Goal: Task Accomplishment & Management: Complete application form

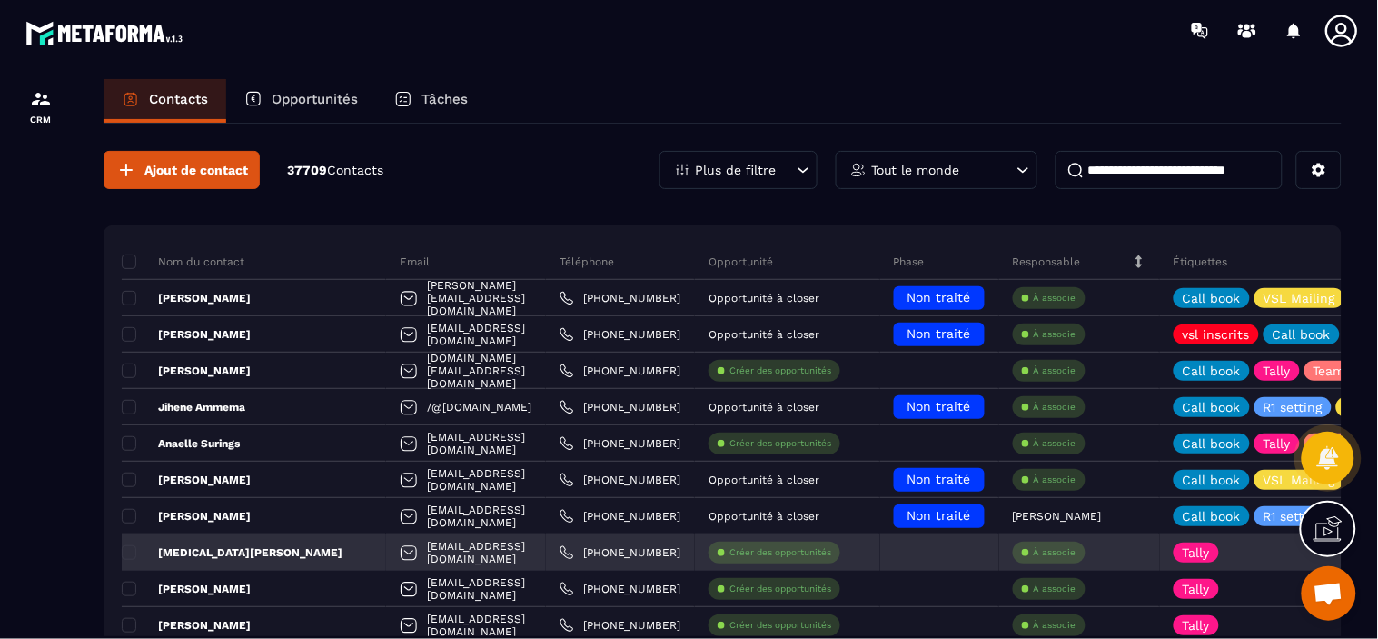
click at [973, 556] on div at bounding box center [939, 552] width 119 height 36
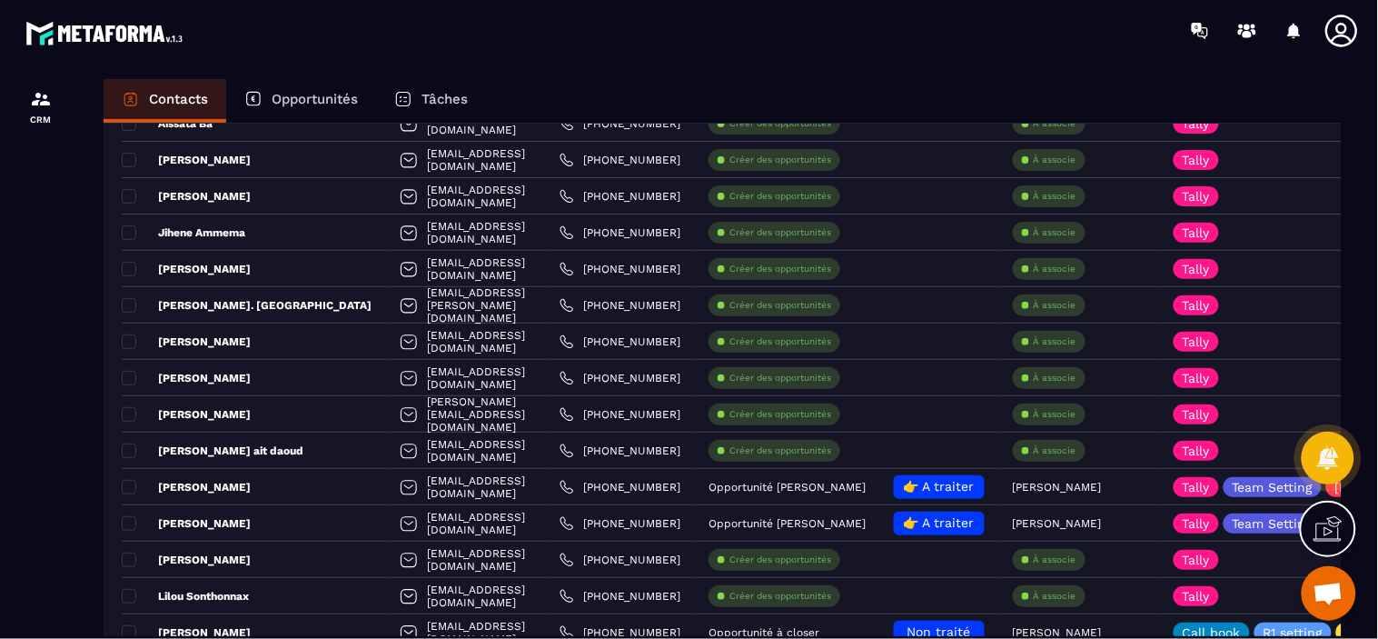
scroll to position [727, 0]
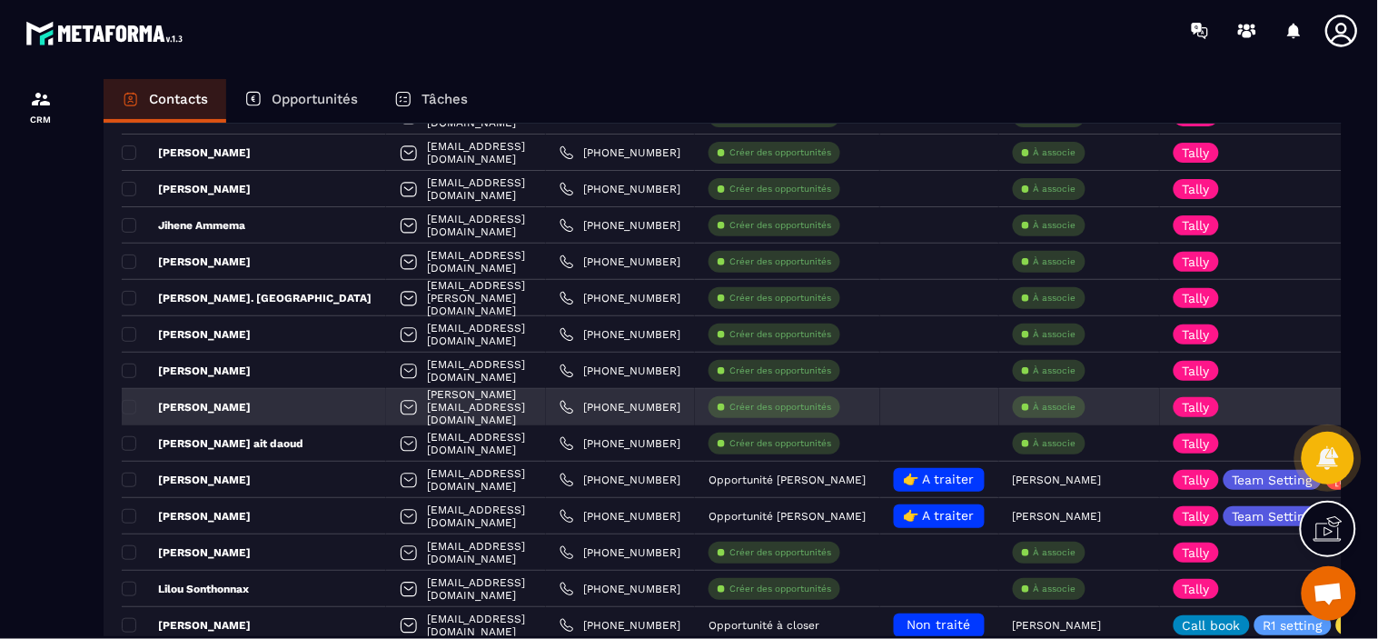
click at [781, 405] on p "Créer des opportunités" at bounding box center [780, 407] width 102 height 13
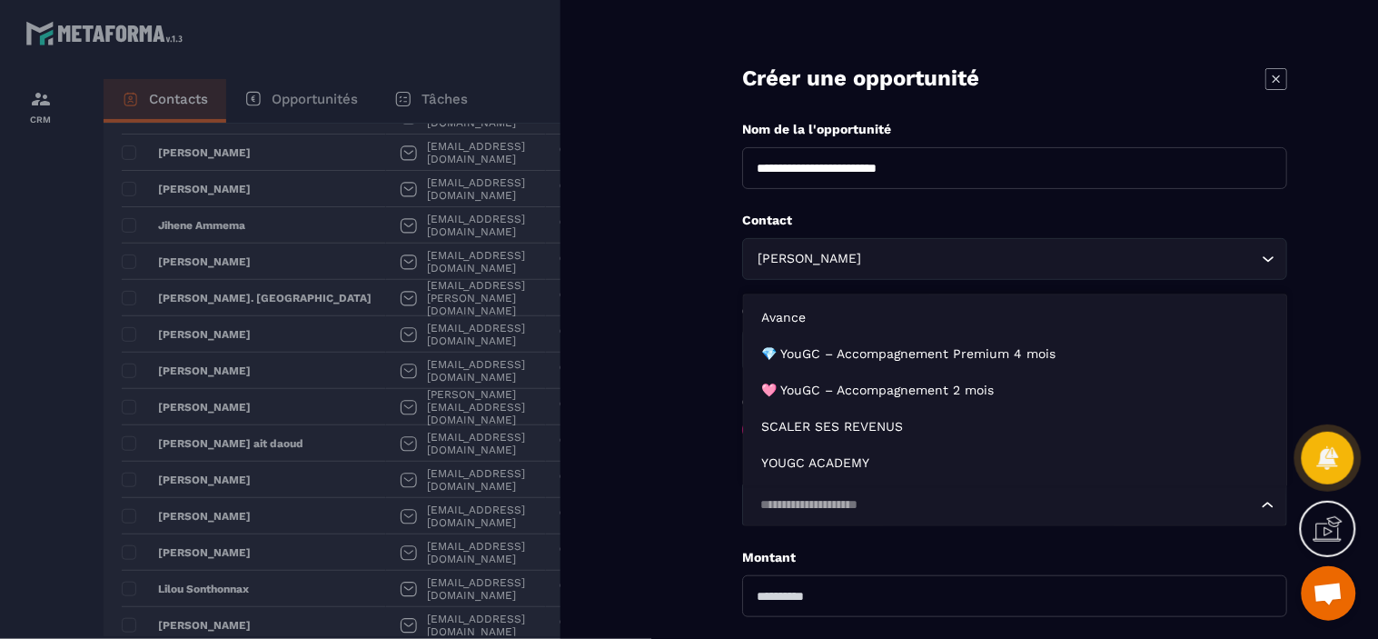
click at [811, 509] on input "Search for option" at bounding box center [1005, 505] width 503 height 20
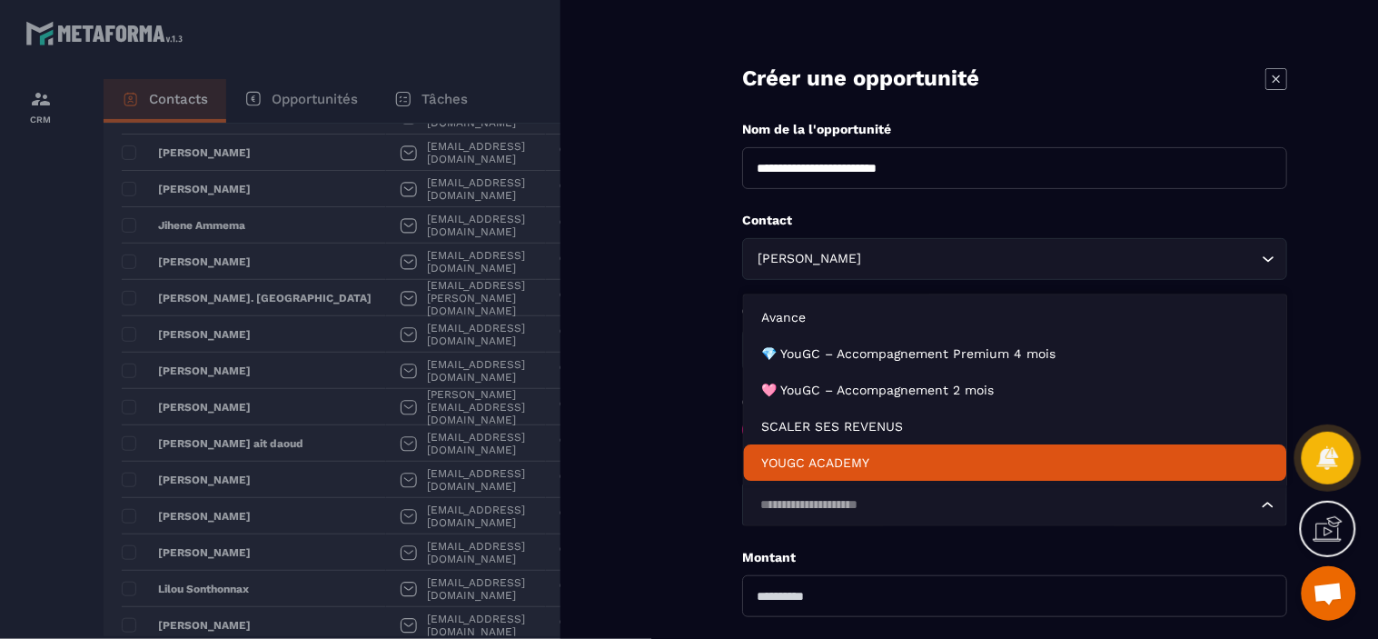
click at [804, 473] on li "YOUGC ACADEMY" at bounding box center [1015, 462] width 543 height 36
type input "*******"
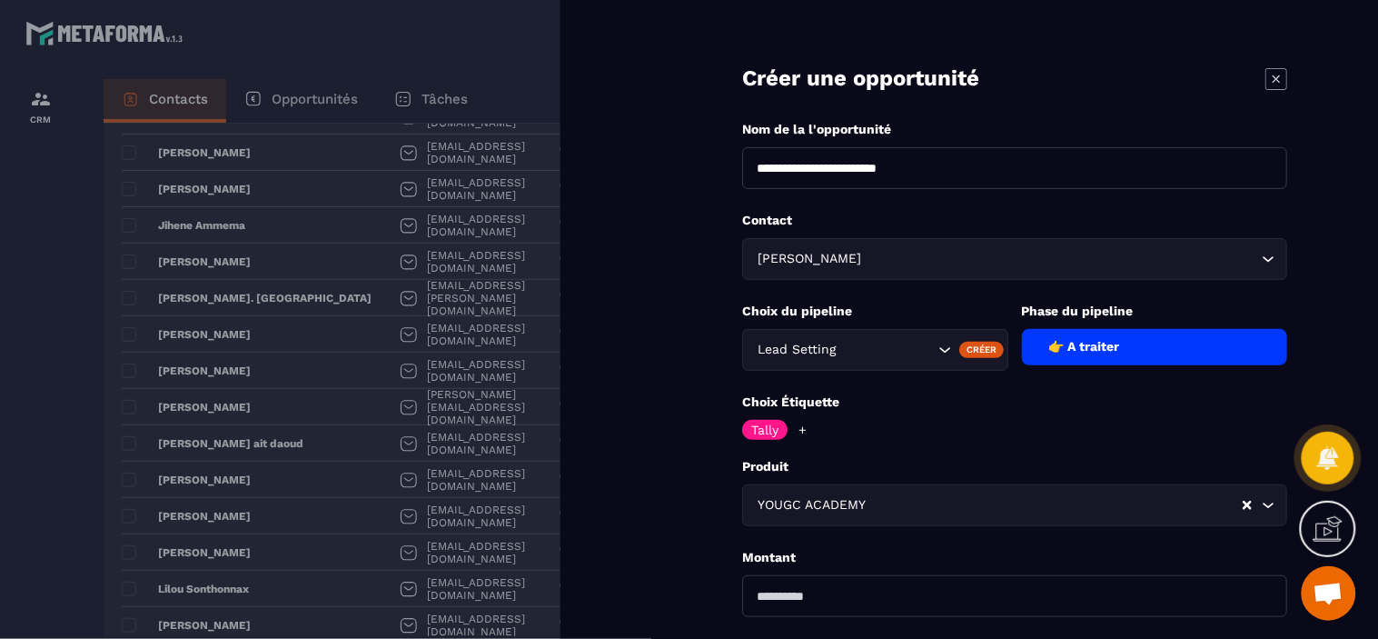
click at [676, 551] on form "**********" at bounding box center [1014, 412] width 727 height 825
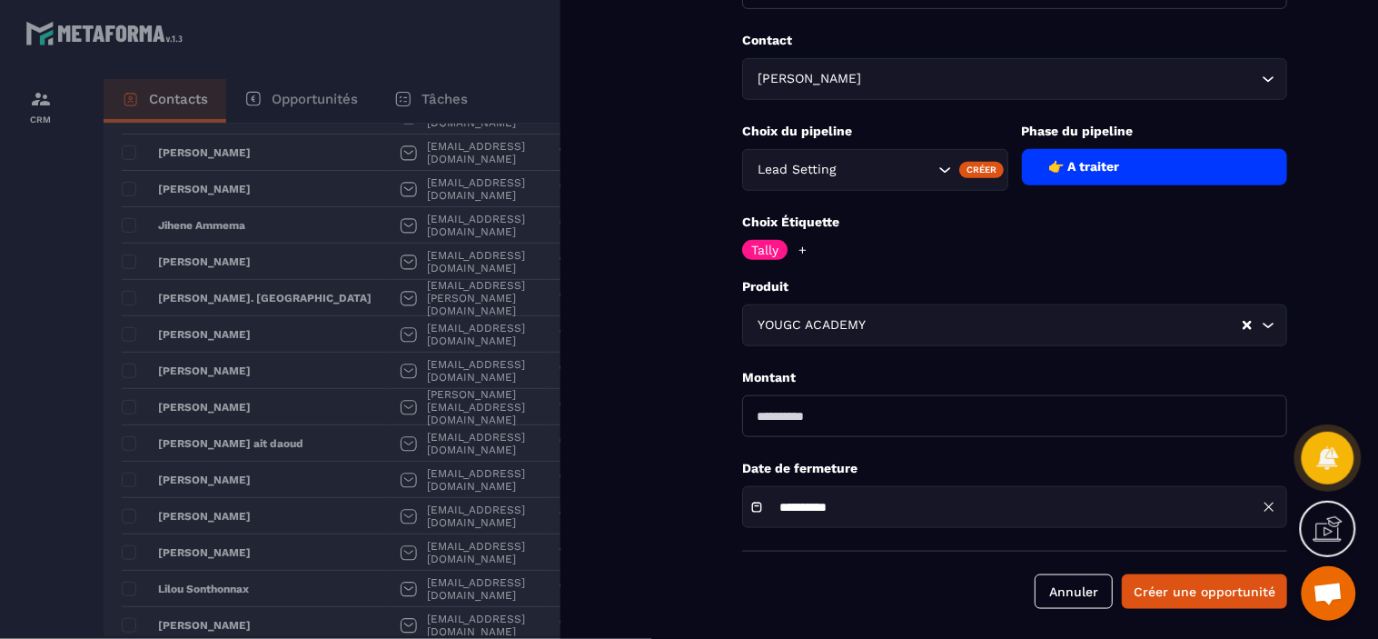
scroll to position [186, 0]
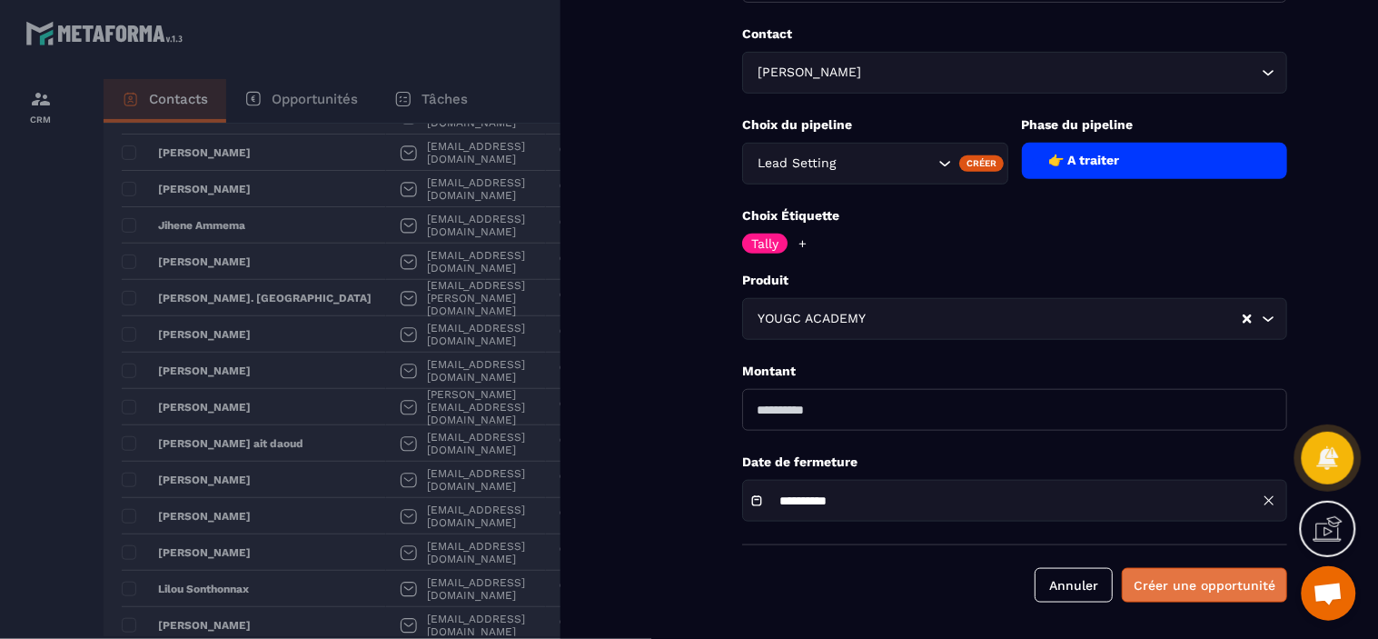
click at [1193, 589] on button "Créer une opportunité" at bounding box center [1204, 585] width 165 height 35
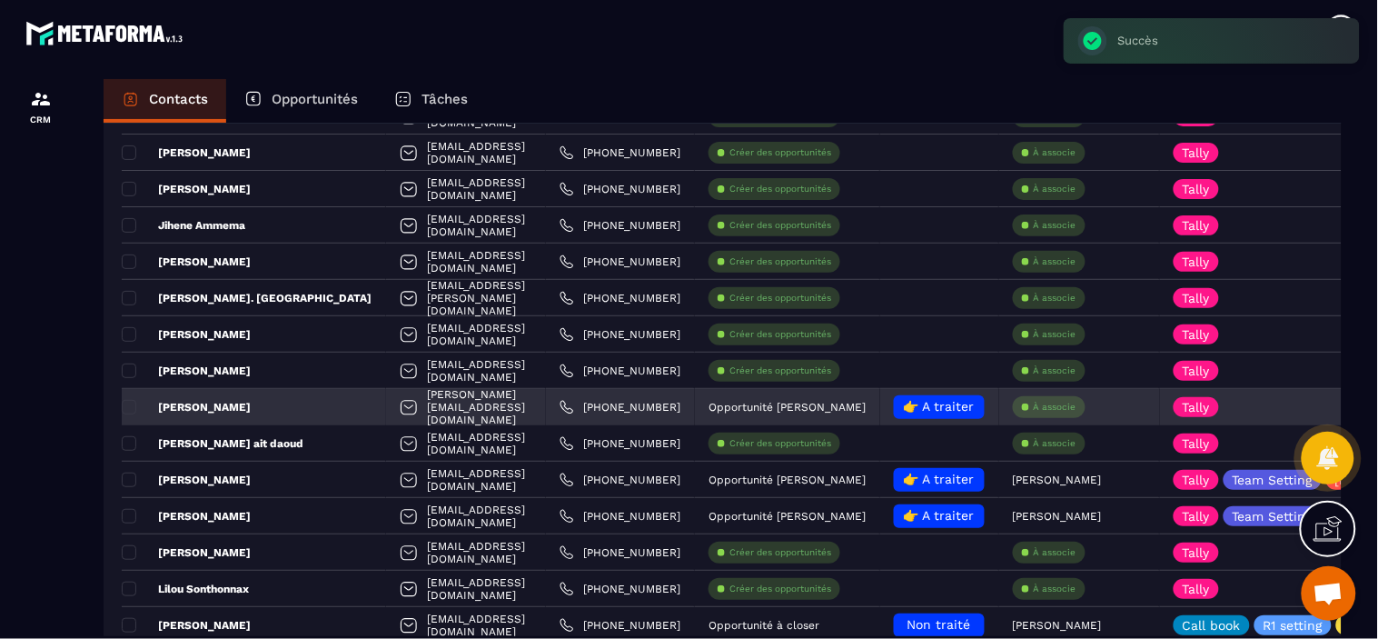
click at [1050, 406] on p "À associe" at bounding box center [1055, 407] width 43 height 13
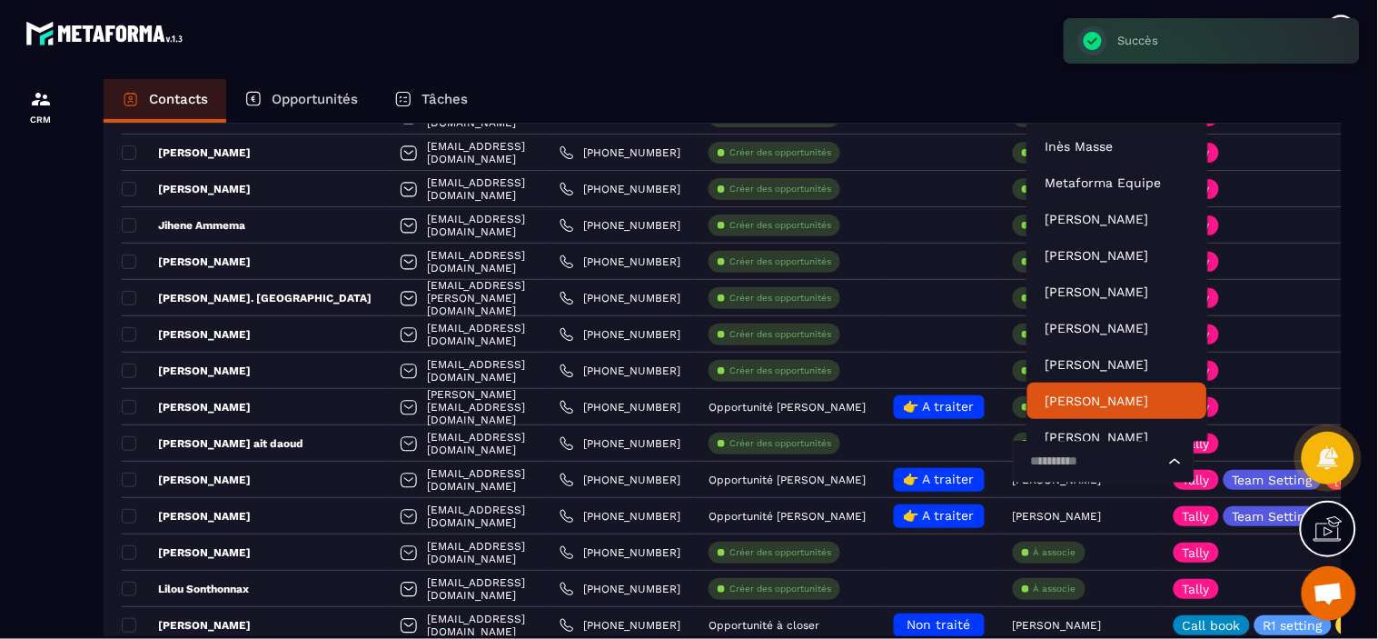
scroll to position [13, 0]
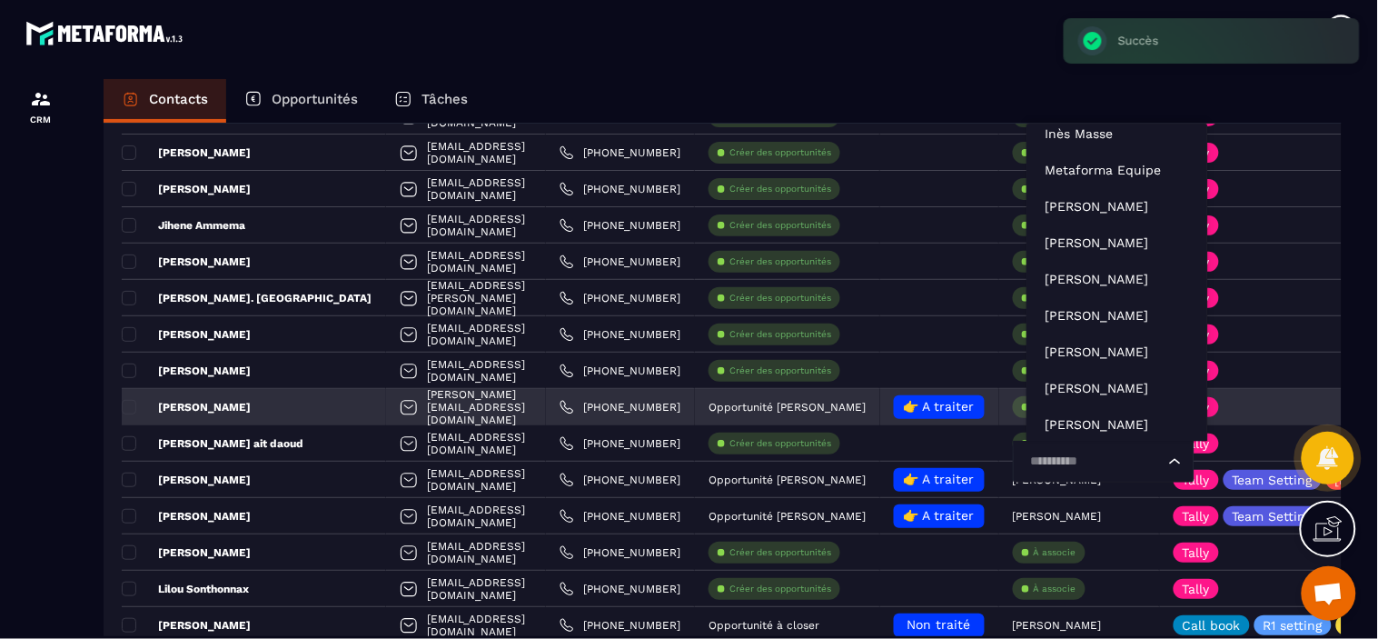
click at [1058, 451] on input "Search for option" at bounding box center [1095, 461] width 140 height 20
type input "****"
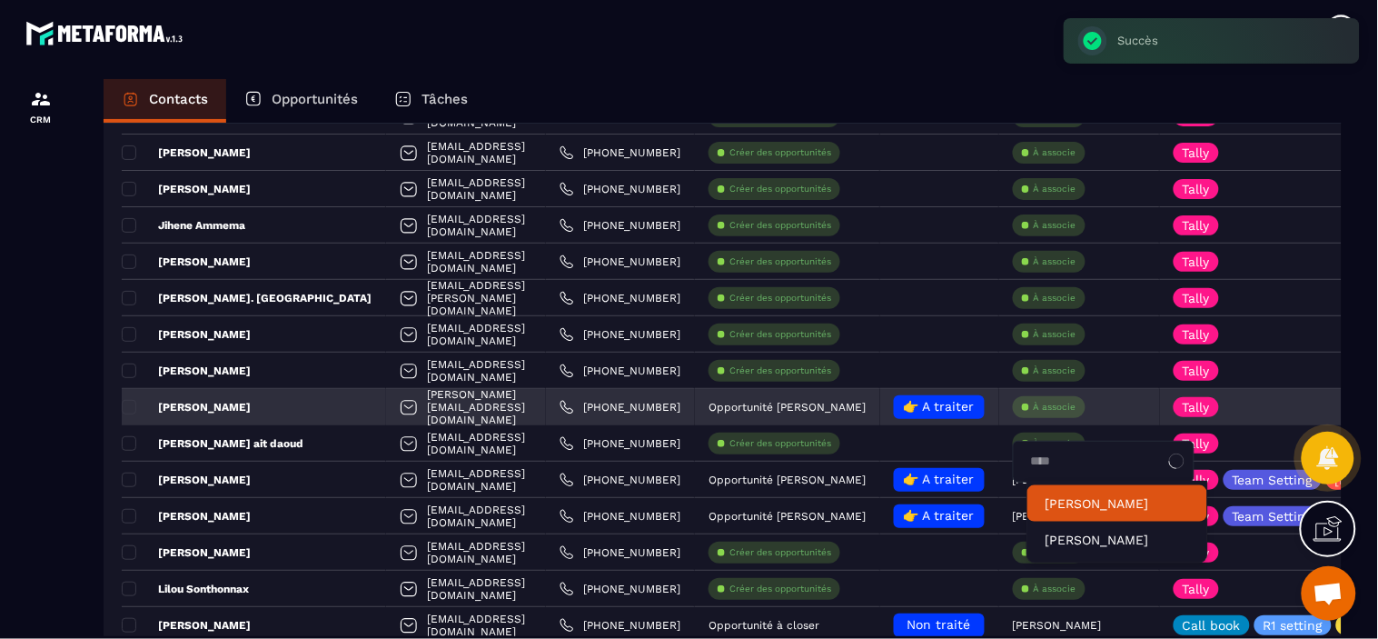
scroll to position [0, 0]
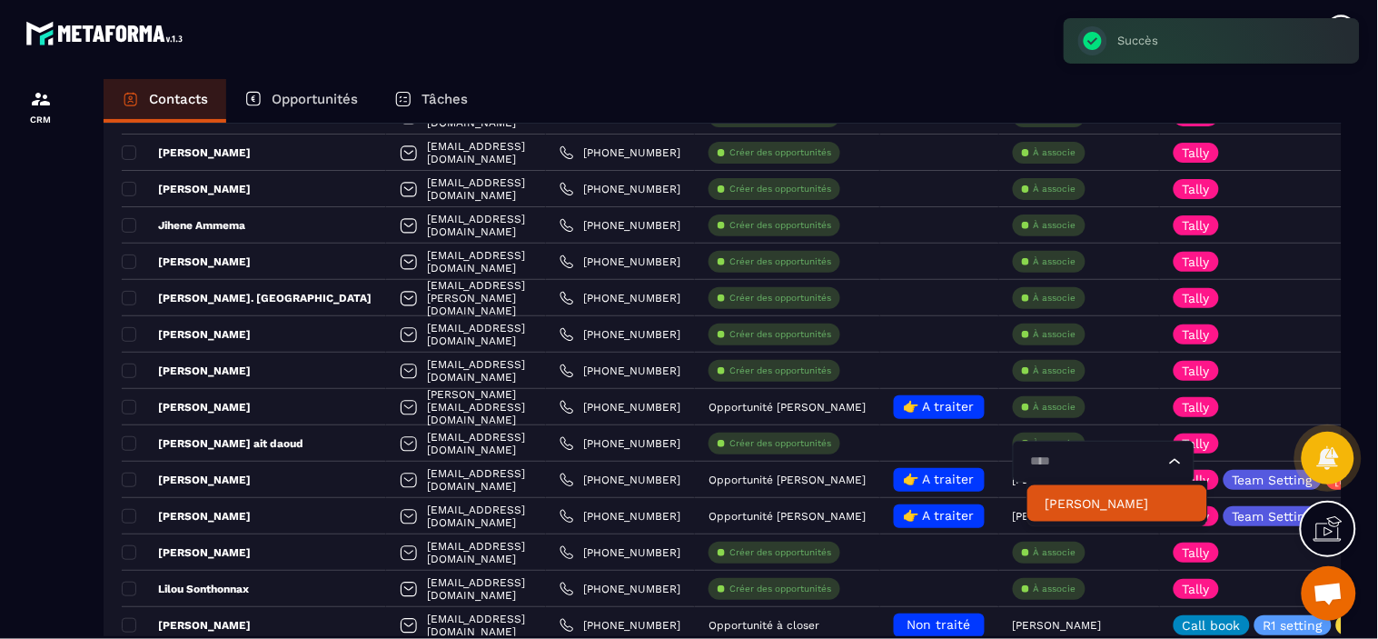
click at [1078, 503] on p "[PERSON_NAME]" at bounding box center [1118, 503] width 144 height 18
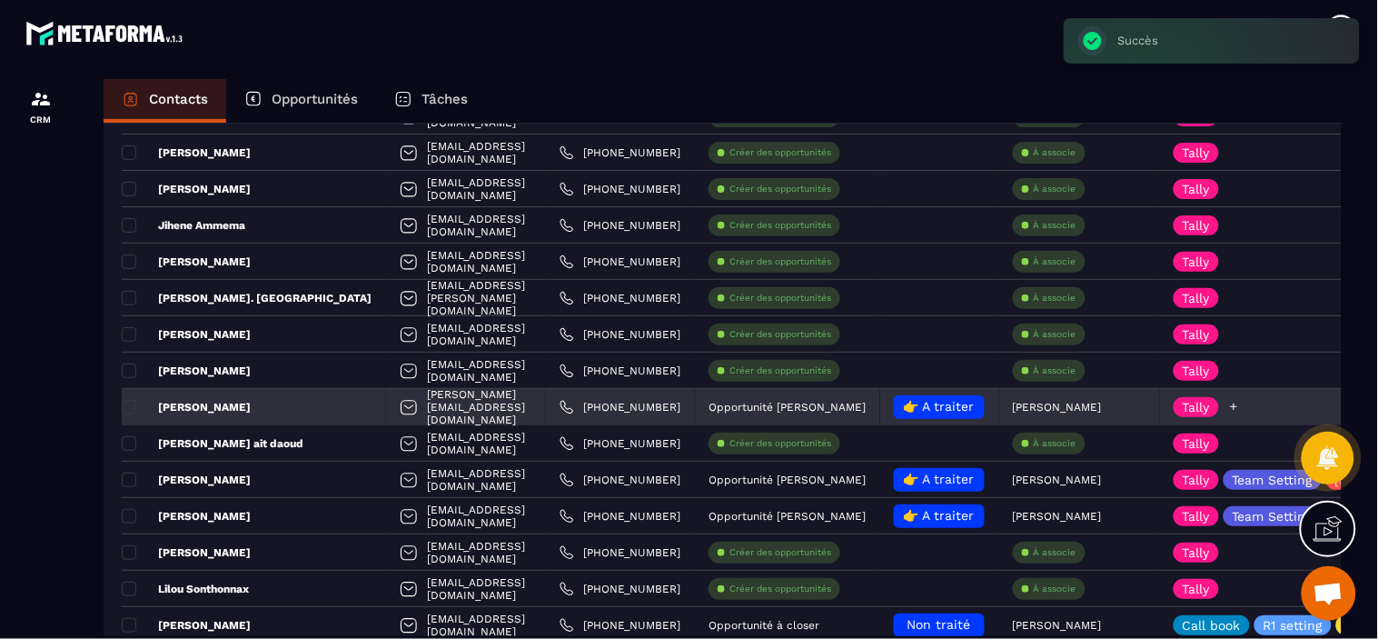
click at [1228, 407] on icon at bounding box center [1234, 407] width 12 height 12
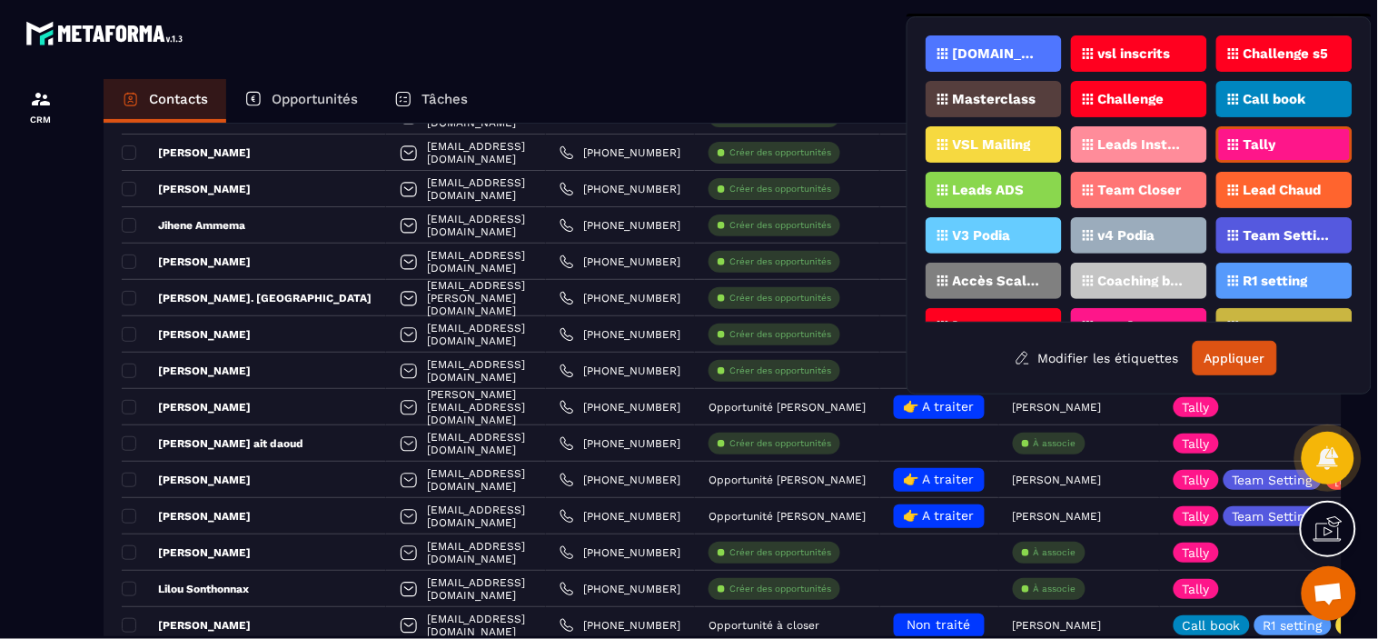
click at [1268, 233] on p "Team Setting" at bounding box center [1288, 235] width 88 height 13
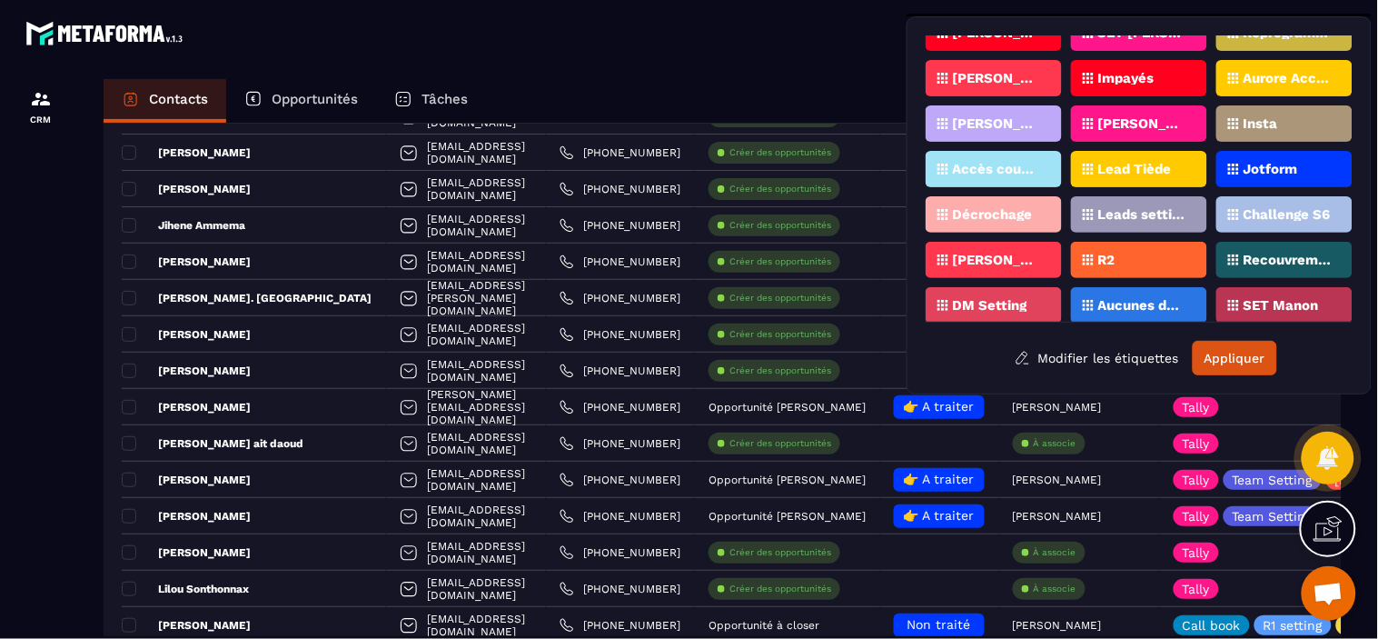
scroll to position [307, 0]
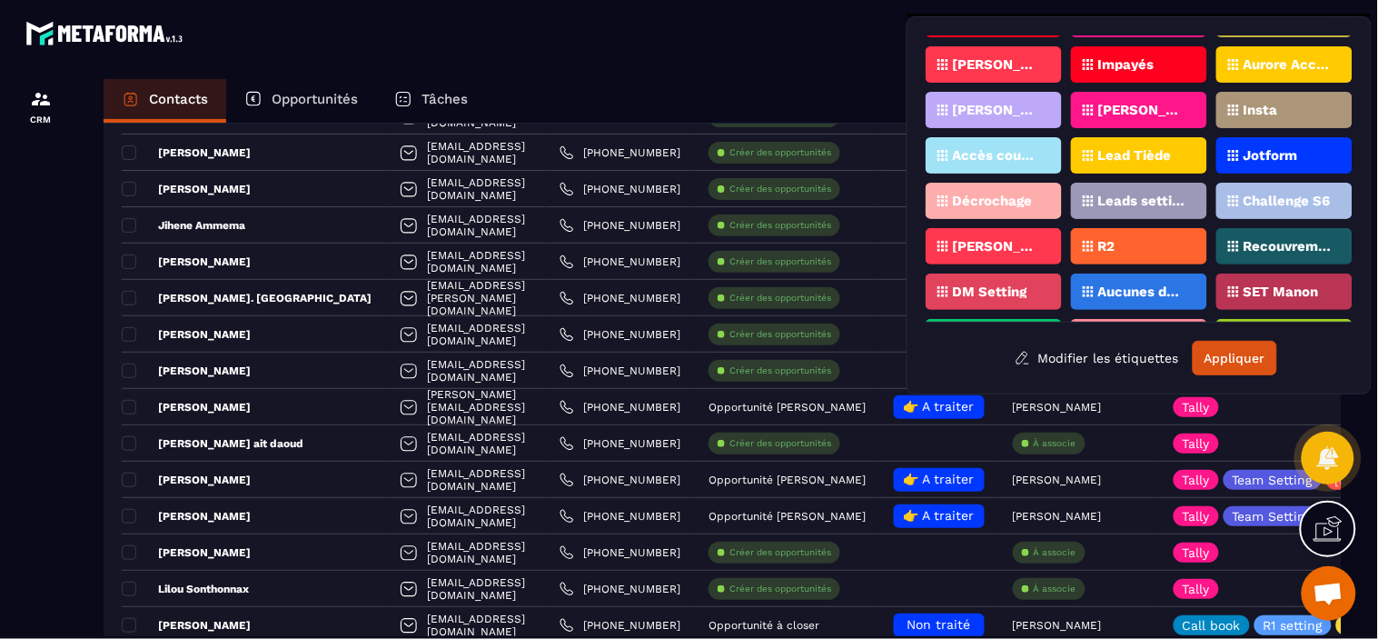
click at [982, 238] on div "[PERSON_NAME]" at bounding box center [994, 246] width 136 height 36
click at [1239, 358] on button "Appliquer" at bounding box center [1235, 358] width 84 height 35
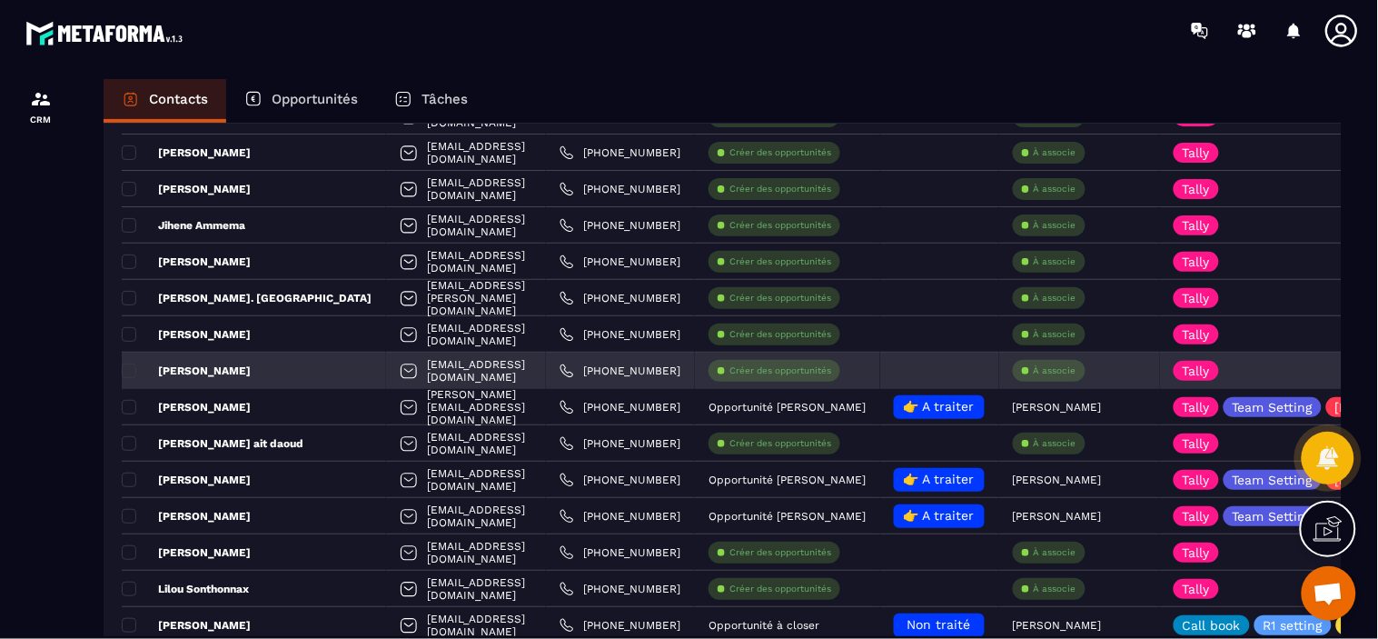
click at [947, 364] on div at bounding box center [939, 370] width 119 height 36
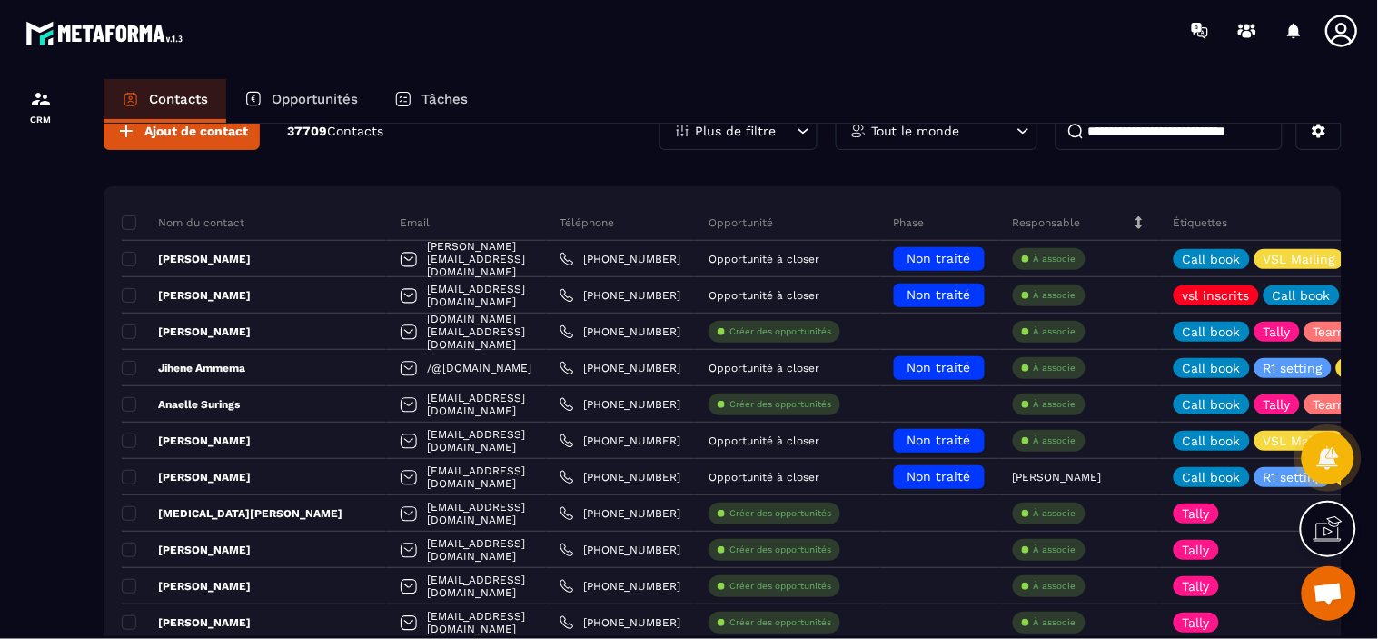
scroll to position [40, 0]
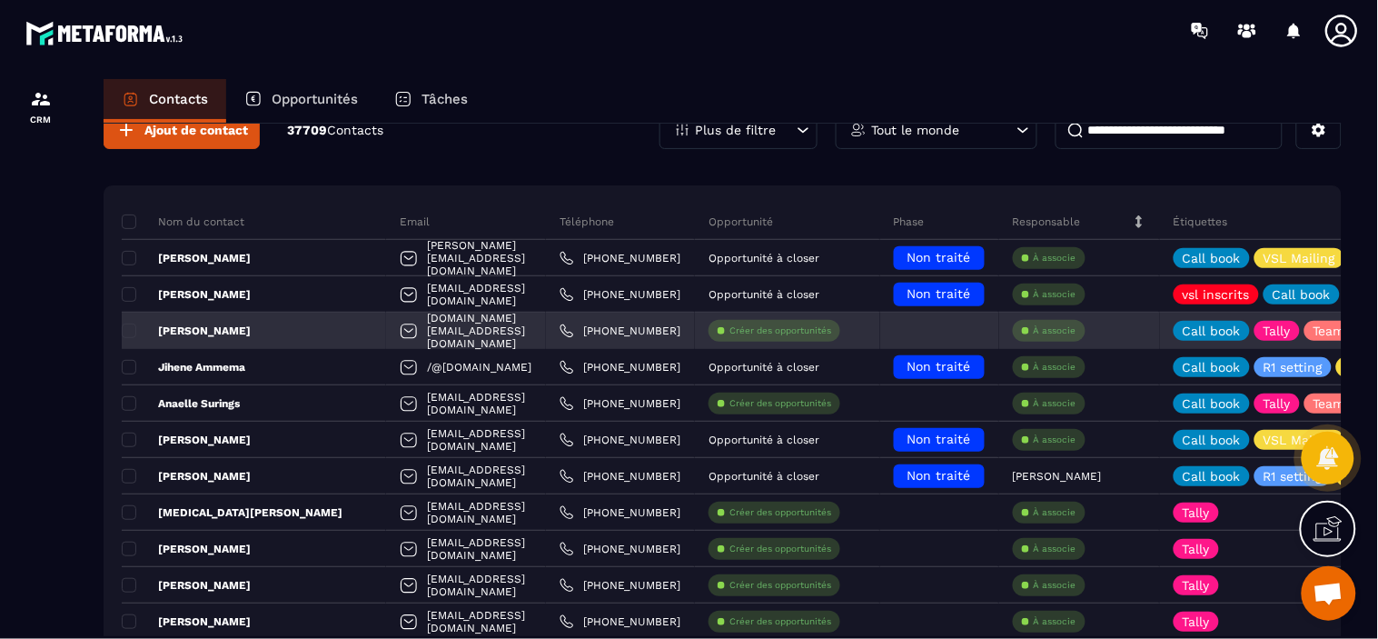
click at [948, 334] on div at bounding box center [939, 330] width 119 height 36
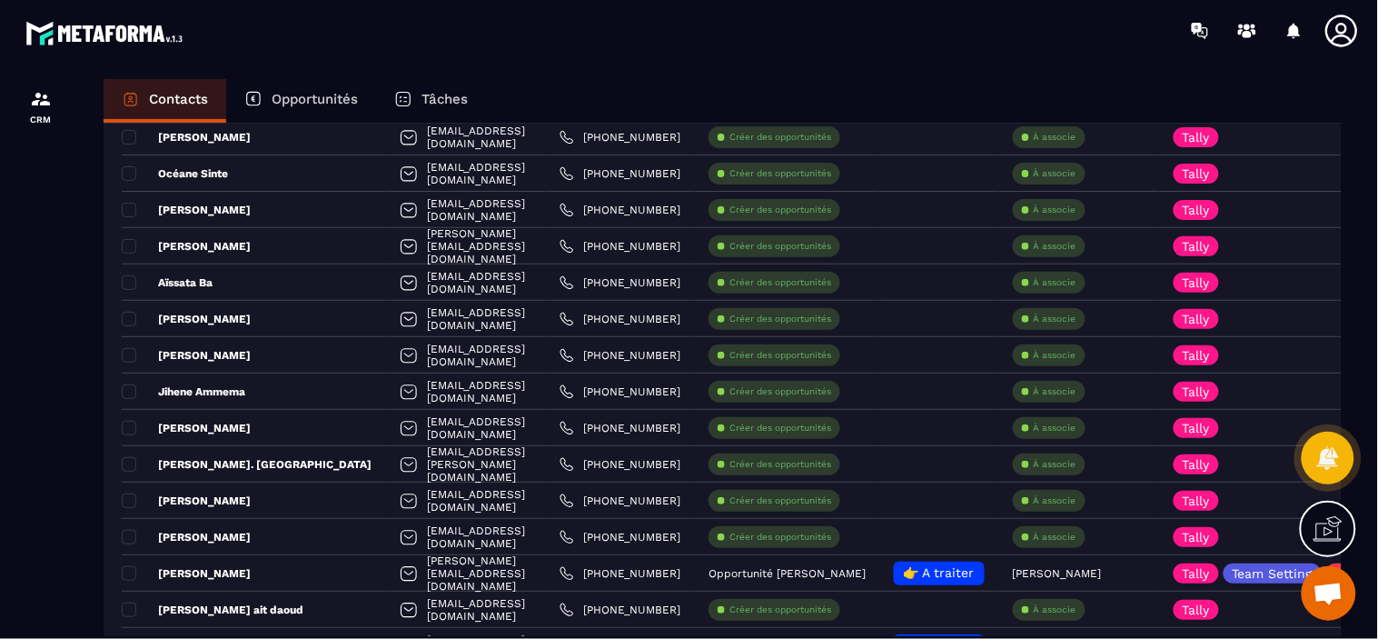
scroll to position [565, 0]
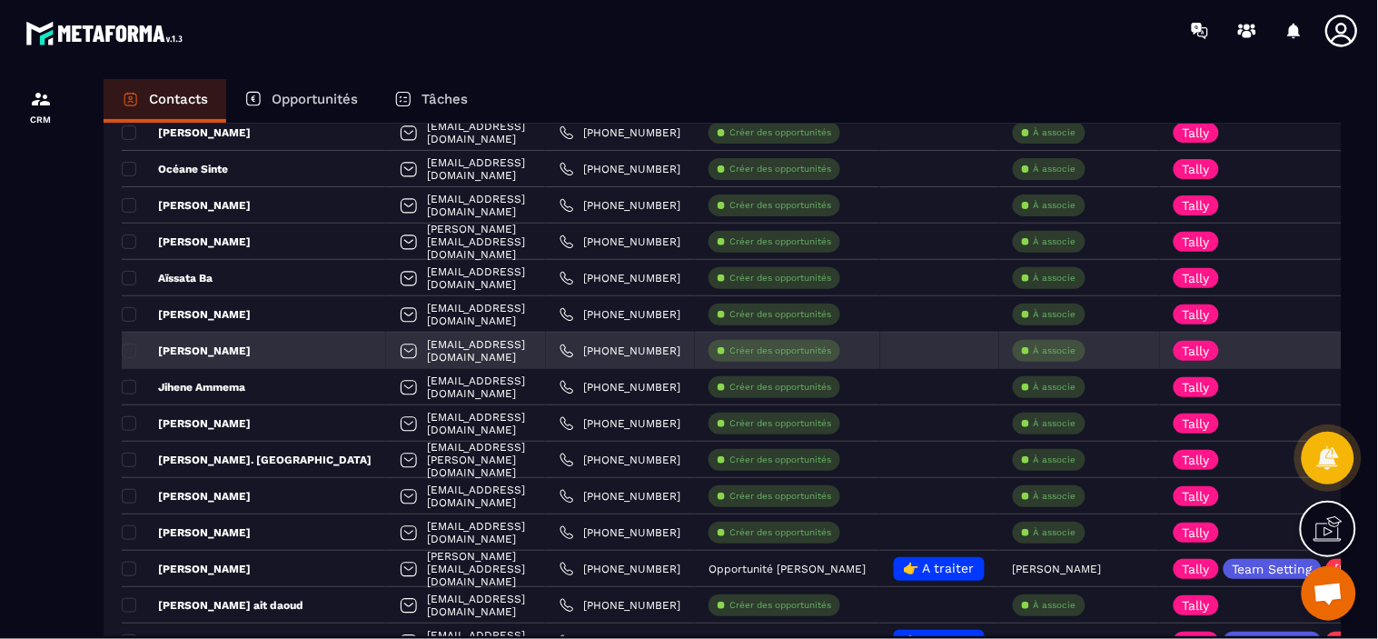
click at [776, 352] on p "Créer des opportunités" at bounding box center [780, 350] width 102 height 13
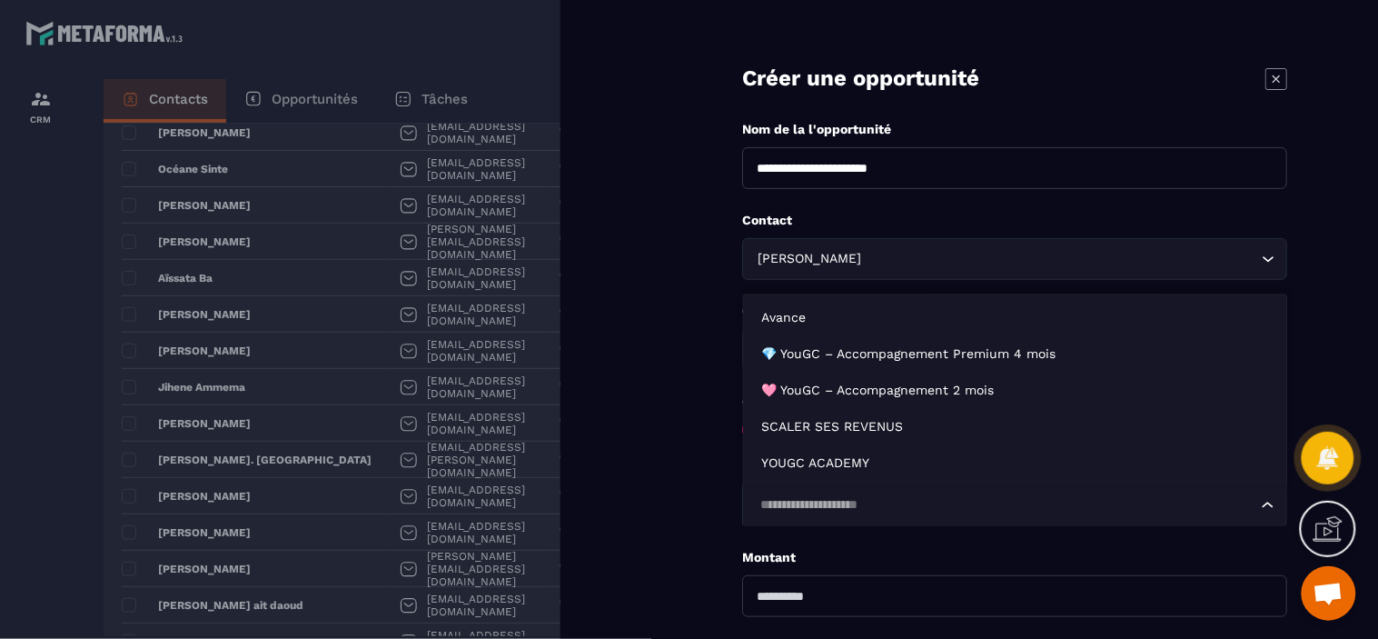
click at [805, 510] on input "Search for option" at bounding box center [1005, 505] width 503 height 20
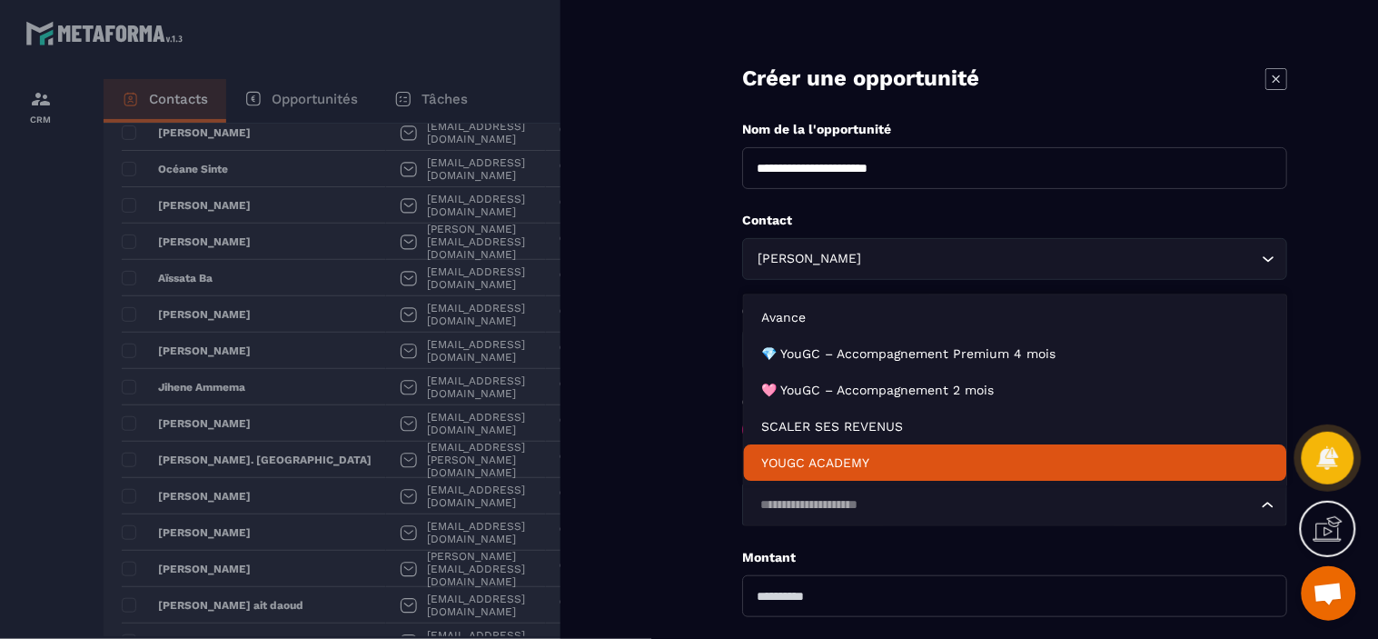
click at [800, 464] on p "YOUGC ACADEMY" at bounding box center [1015, 462] width 507 height 18
type input "*******"
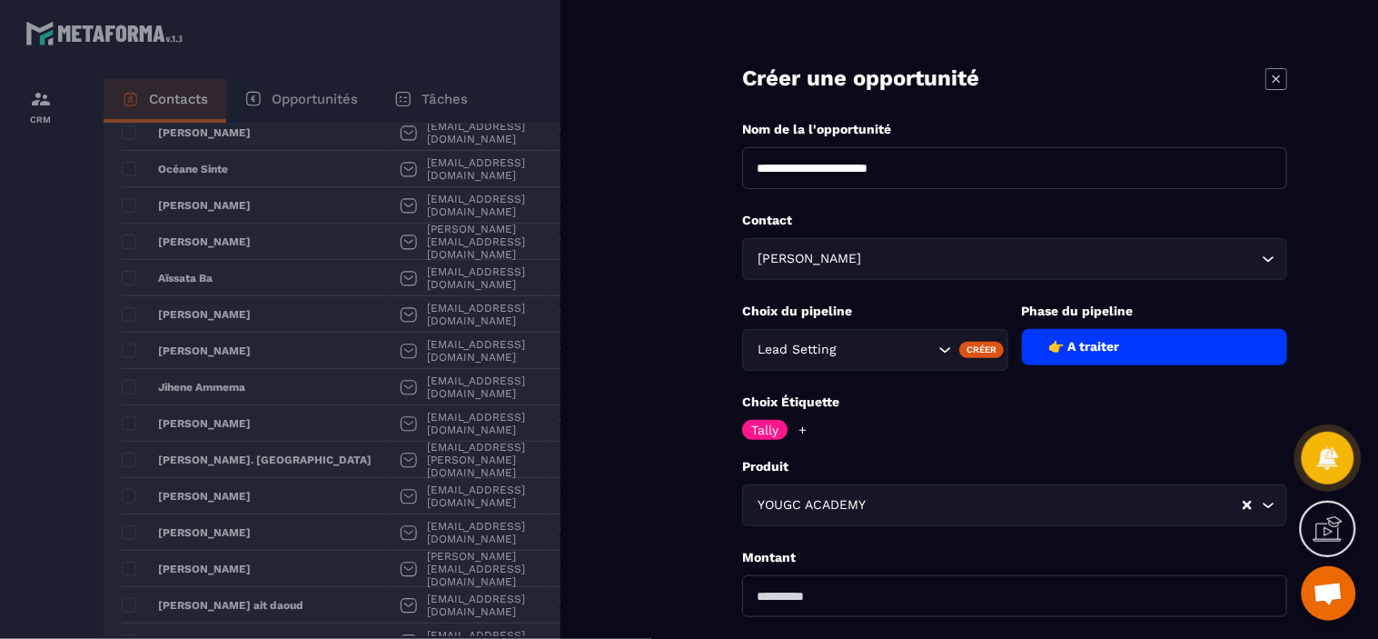
click at [725, 485] on form "**********" at bounding box center [1014, 412] width 727 height 825
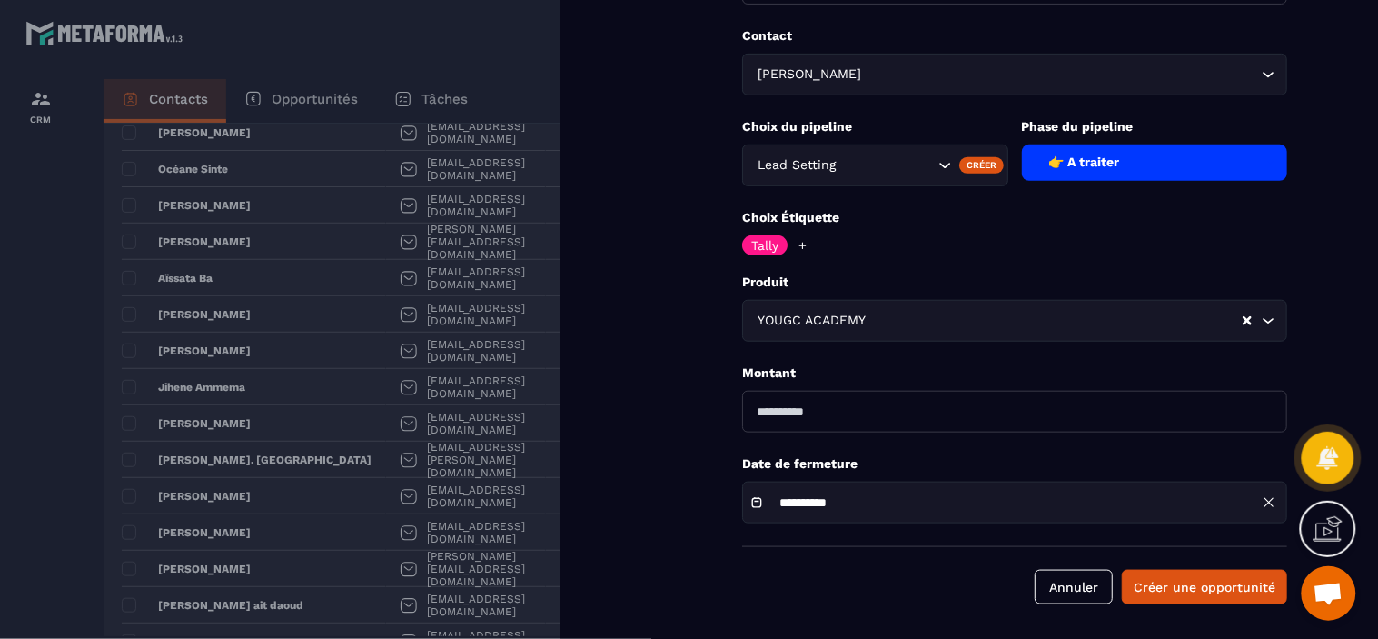
scroll to position [186, 0]
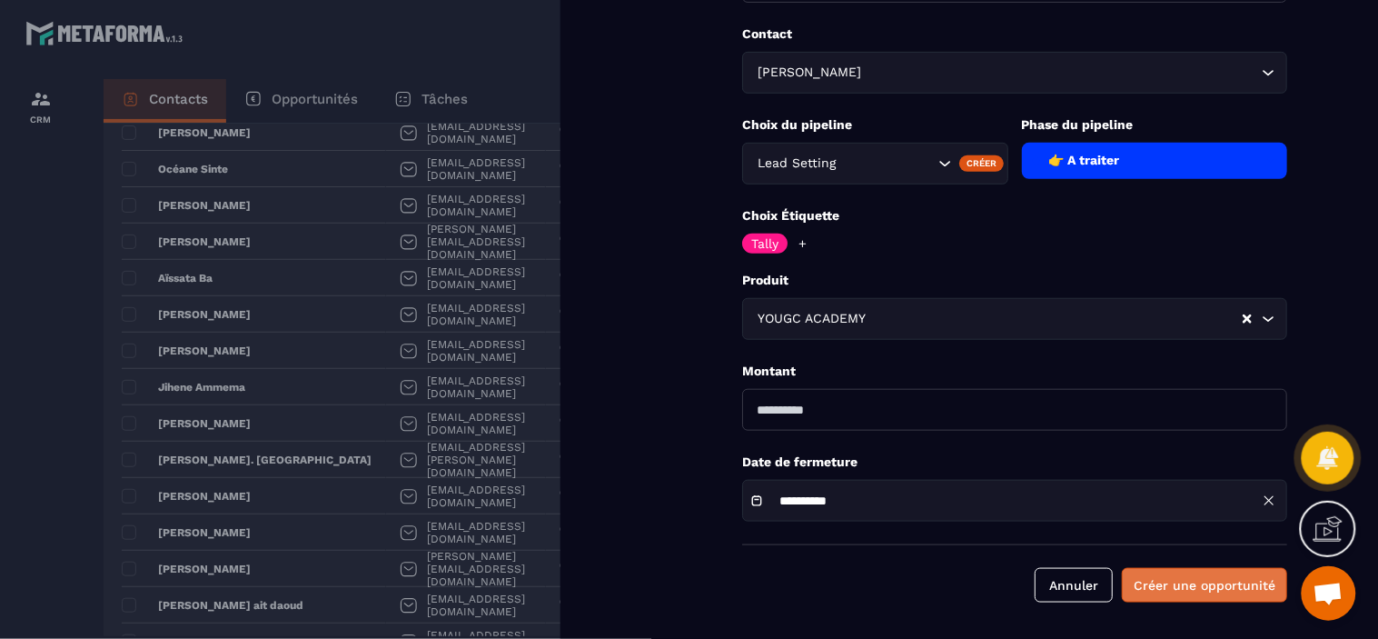
click at [1188, 580] on button "Créer une opportunité" at bounding box center [1204, 585] width 165 height 35
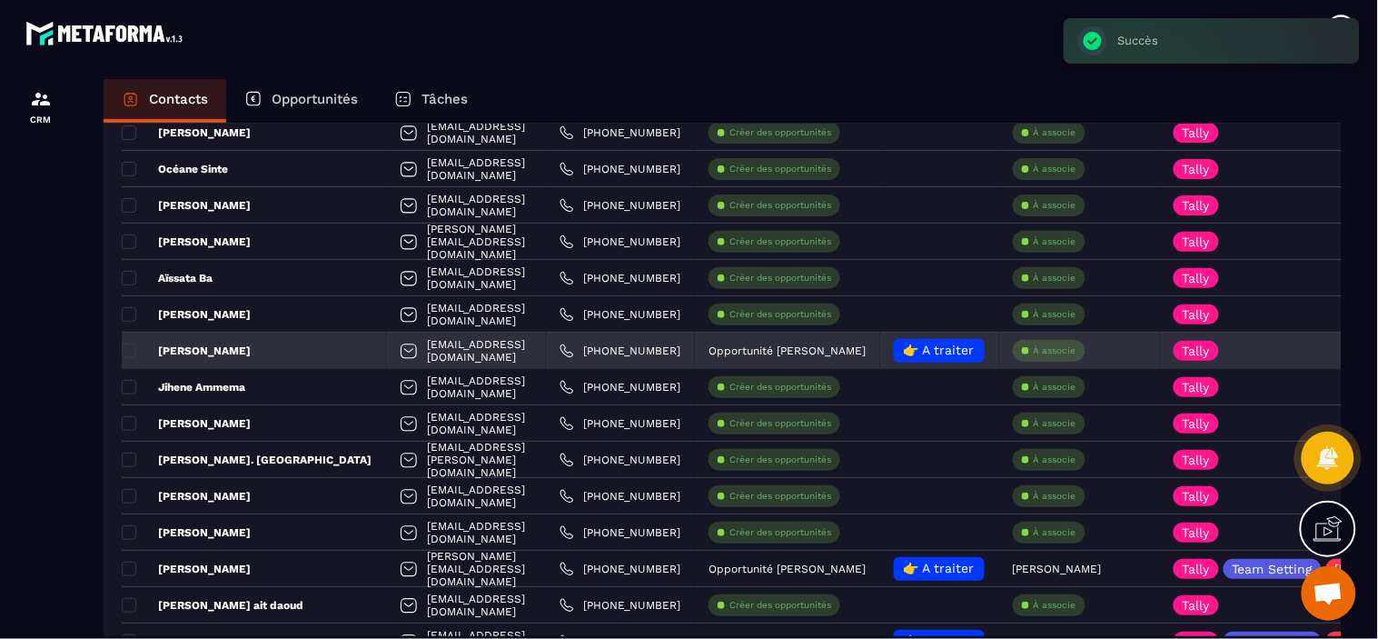
click at [1056, 356] on div "À associe" at bounding box center [1049, 351] width 73 height 22
click at [1057, 348] on p "À associe" at bounding box center [1055, 350] width 43 height 13
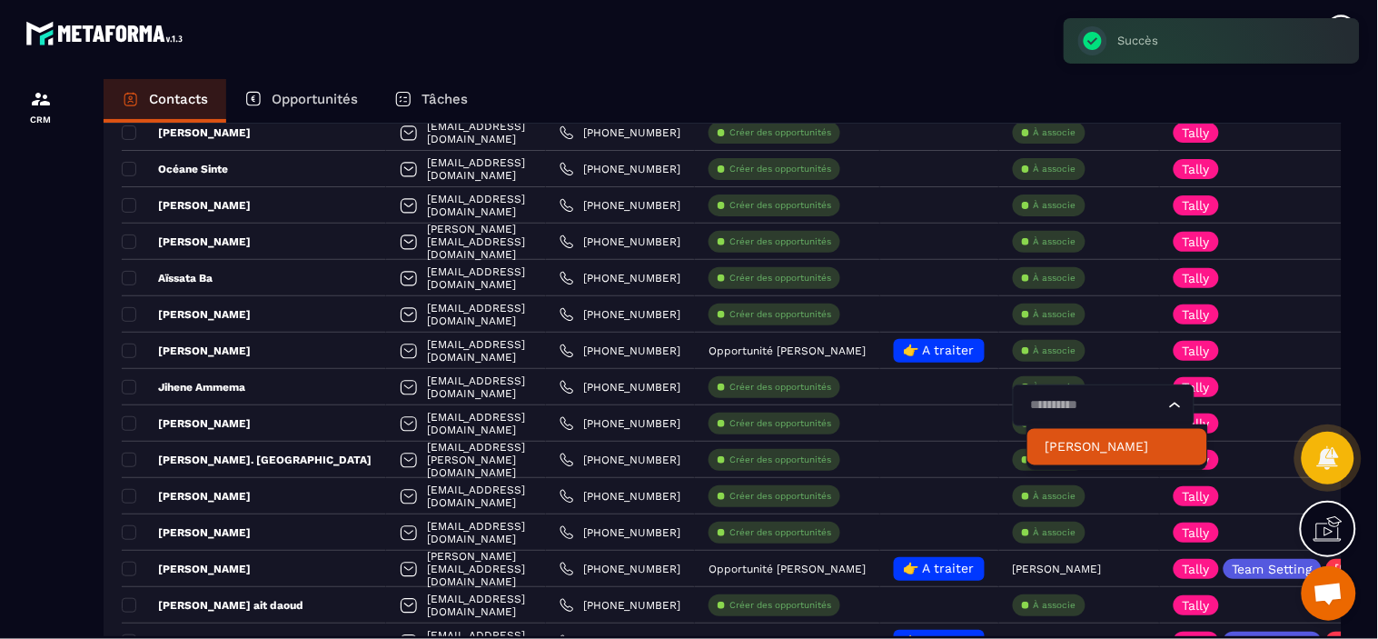
click at [1075, 450] on p "[PERSON_NAME]" at bounding box center [1118, 447] width 144 height 18
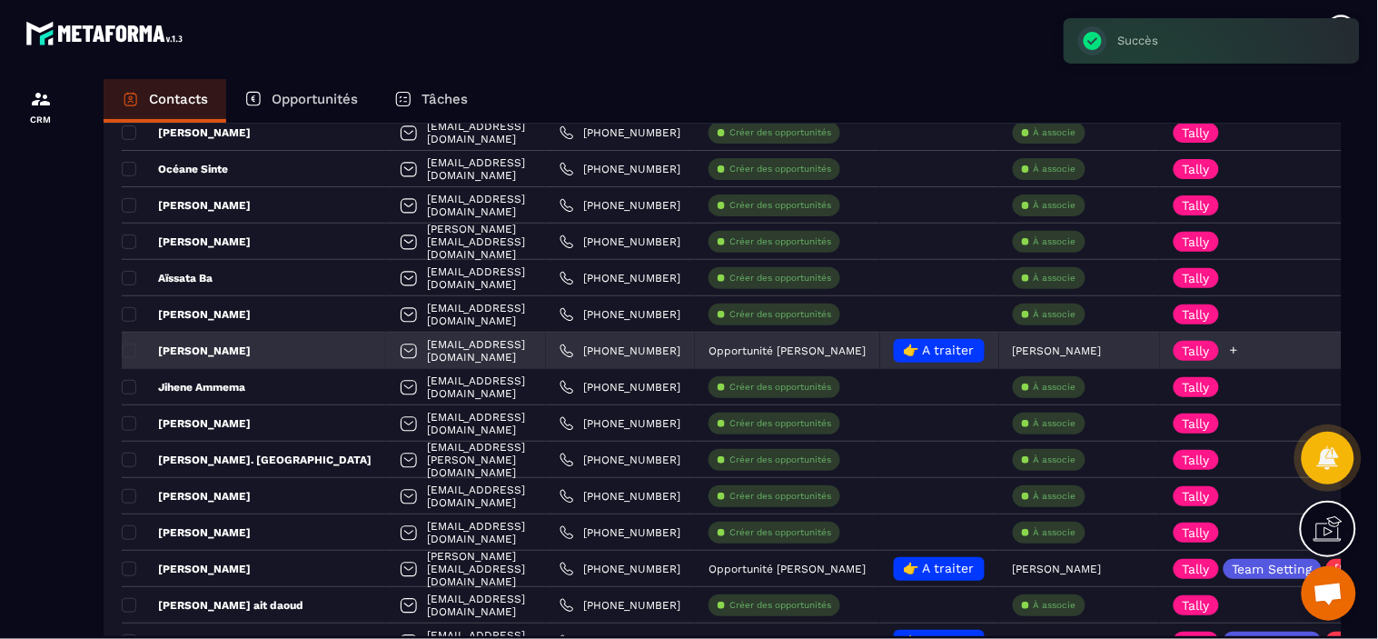
click at [1228, 352] on icon at bounding box center [1234, 350] width 12 height 12
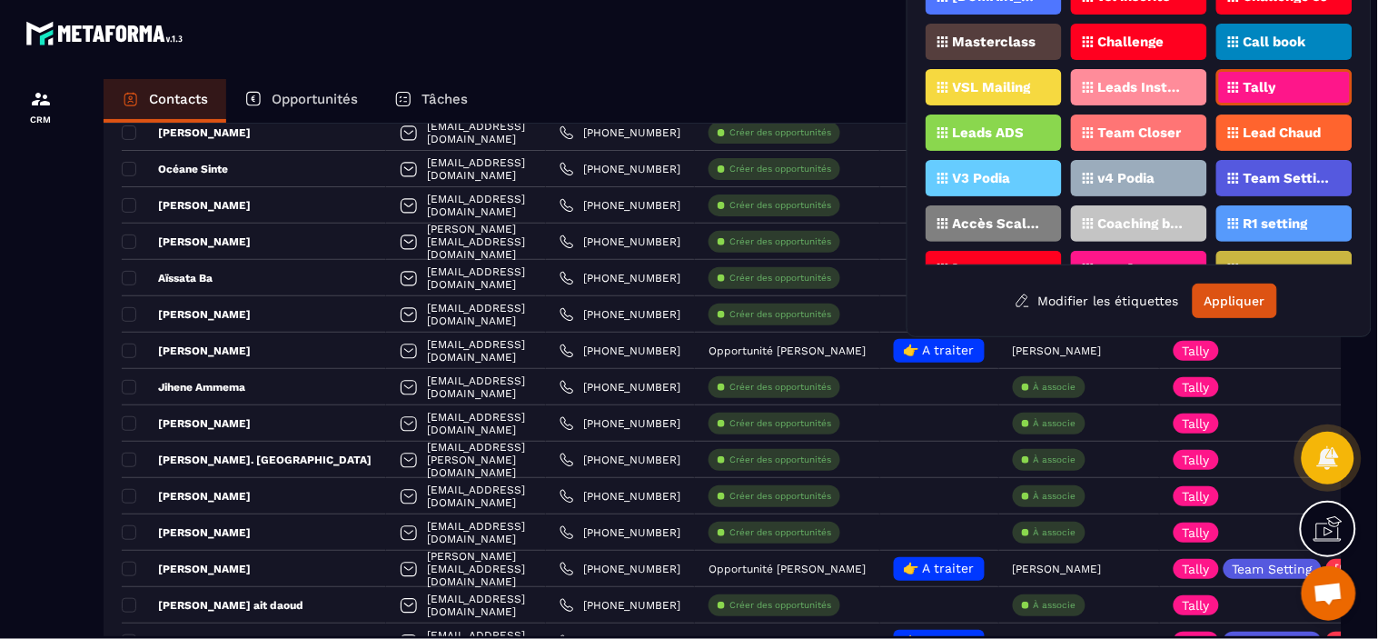
click at [1281, 160] on div "Team Setting" at bounding box center [1284, 178] width 136 height 36
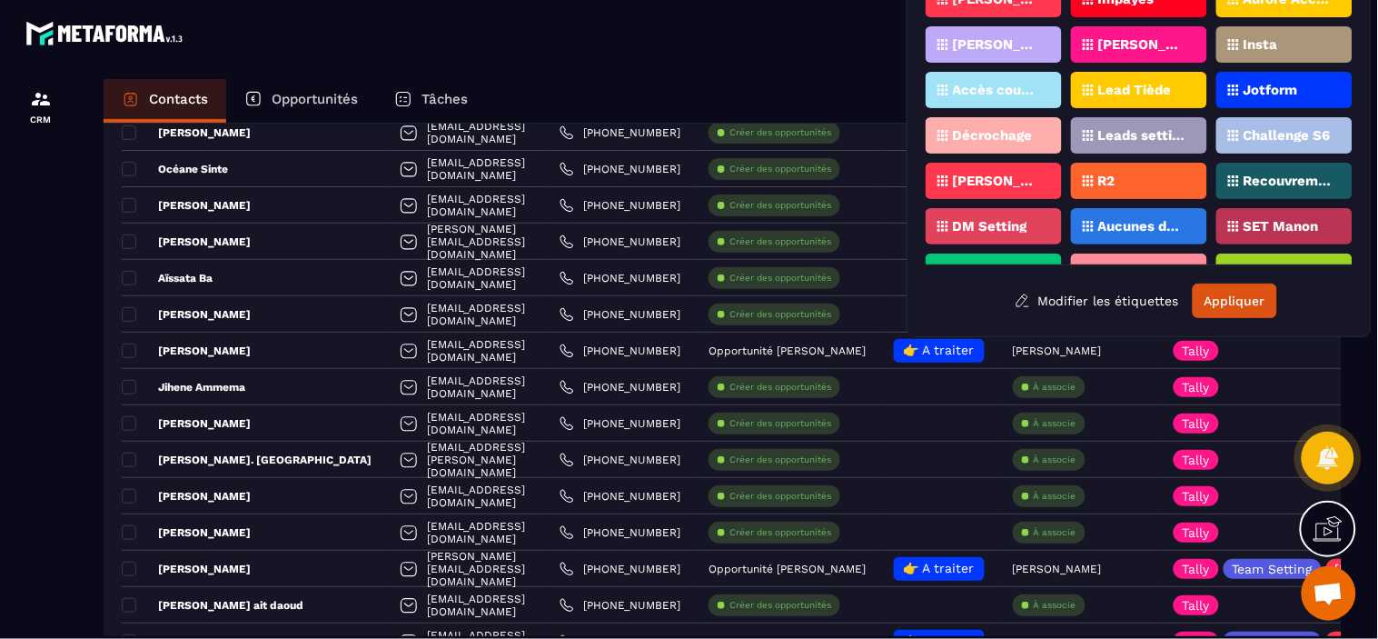
scroll to position [321, 0]
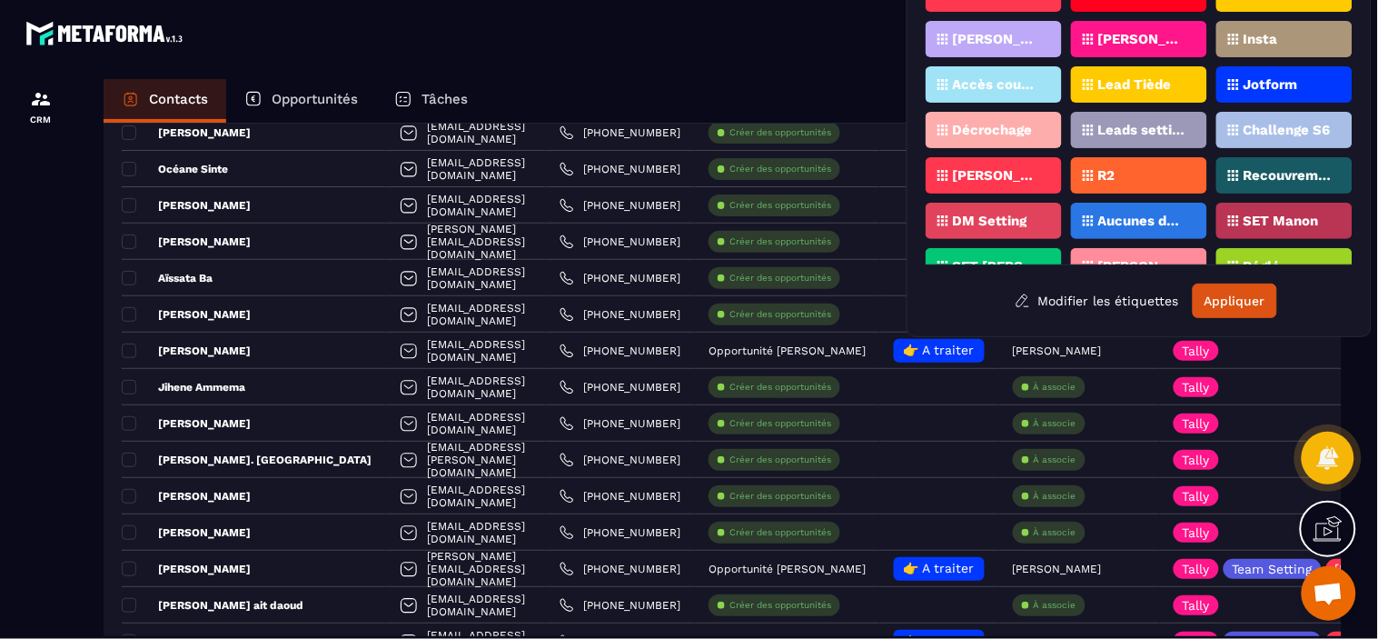
click at [1021, 157] on div "[PERSON_NAME]" at bounding box center [994, 175] width 136 height 36
click at [1237, 300] on button "Appliquer" at bounding box center [1235, 300] width 84 height 35
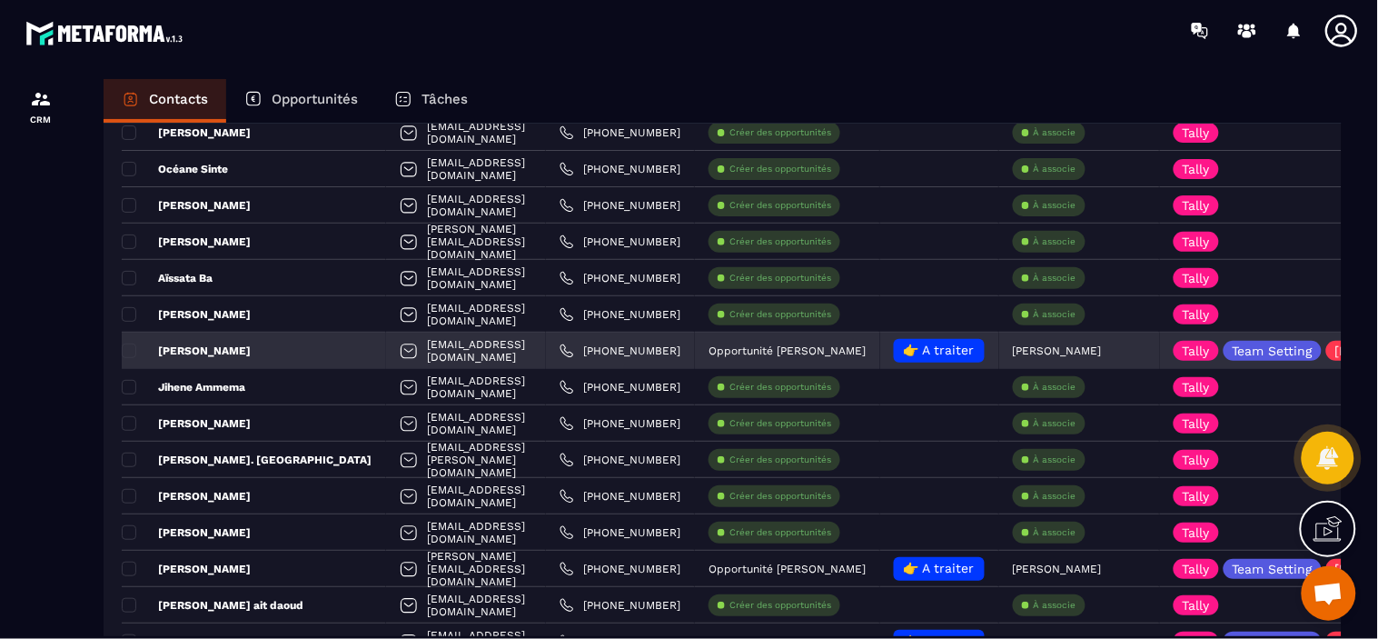
click at [245, 342] on div "[PERSON_NAME]" at bounding box center [254, 350] width 264 height 36
